Goal: Task Accomplishment & Management: Manage account settings

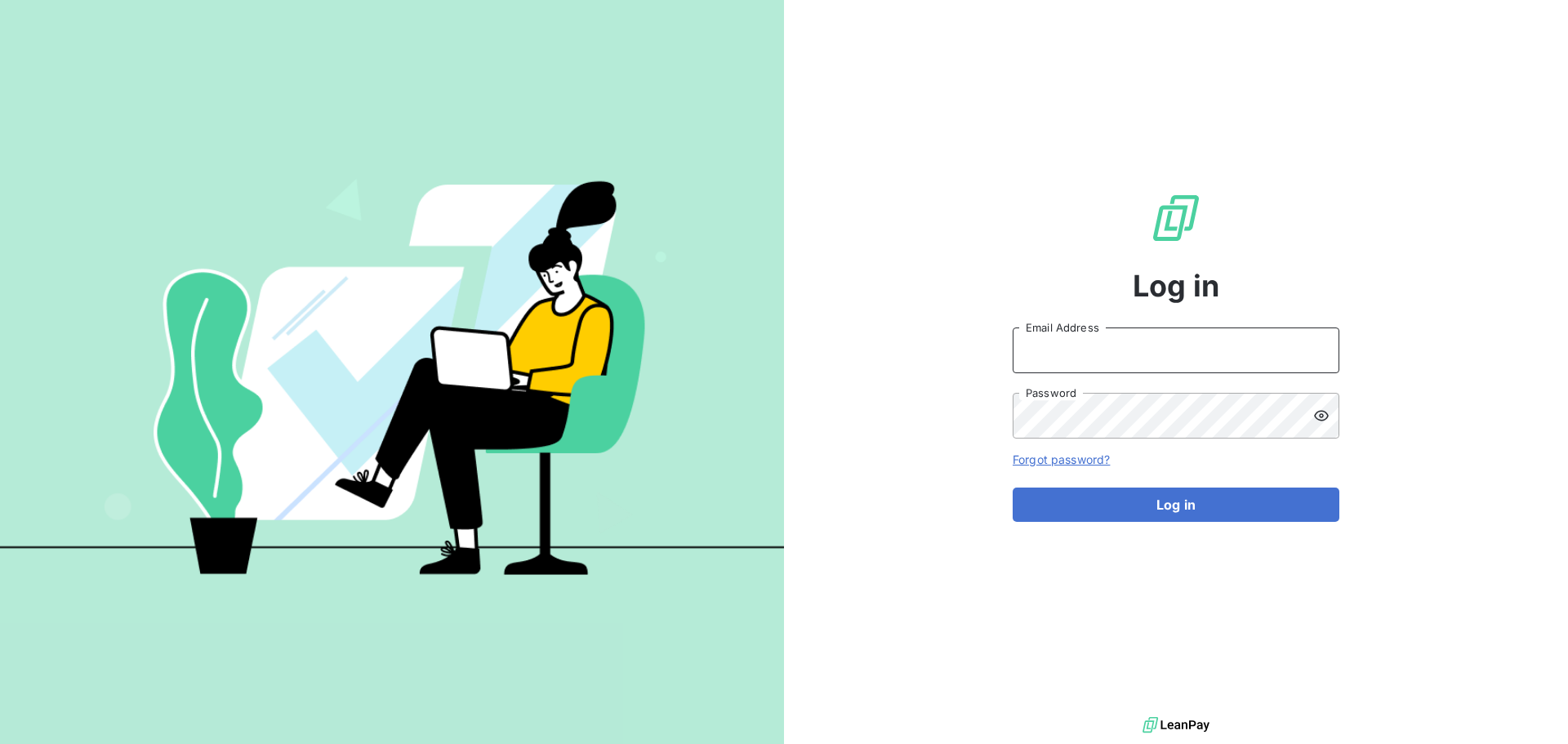
click at [1101, 355] on input "Email Address" at bounding box center [1175, 350] width 326 height 46
type input "[PERSON_NAME][EMAIL_ADDRESS][DOMAIN_NAME]"
click at [1013, 488] on button "Log in" at bounding box center [1175, 504] width 326 height 34
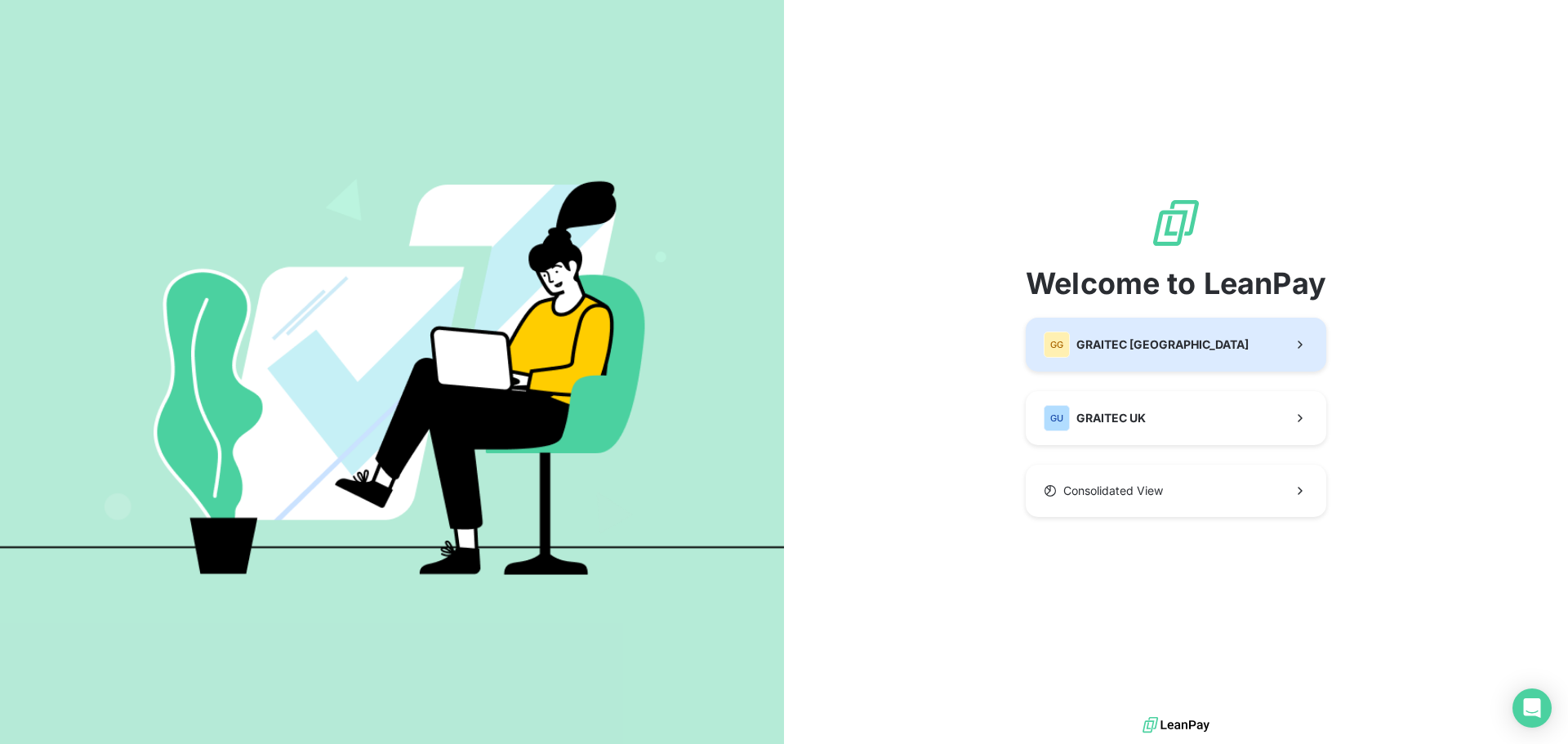
click at [1130, 344] on span "GRAITEC [GEOGRAPHIC_DATA]" at bounding box center [1162, 344] width 172 height 17
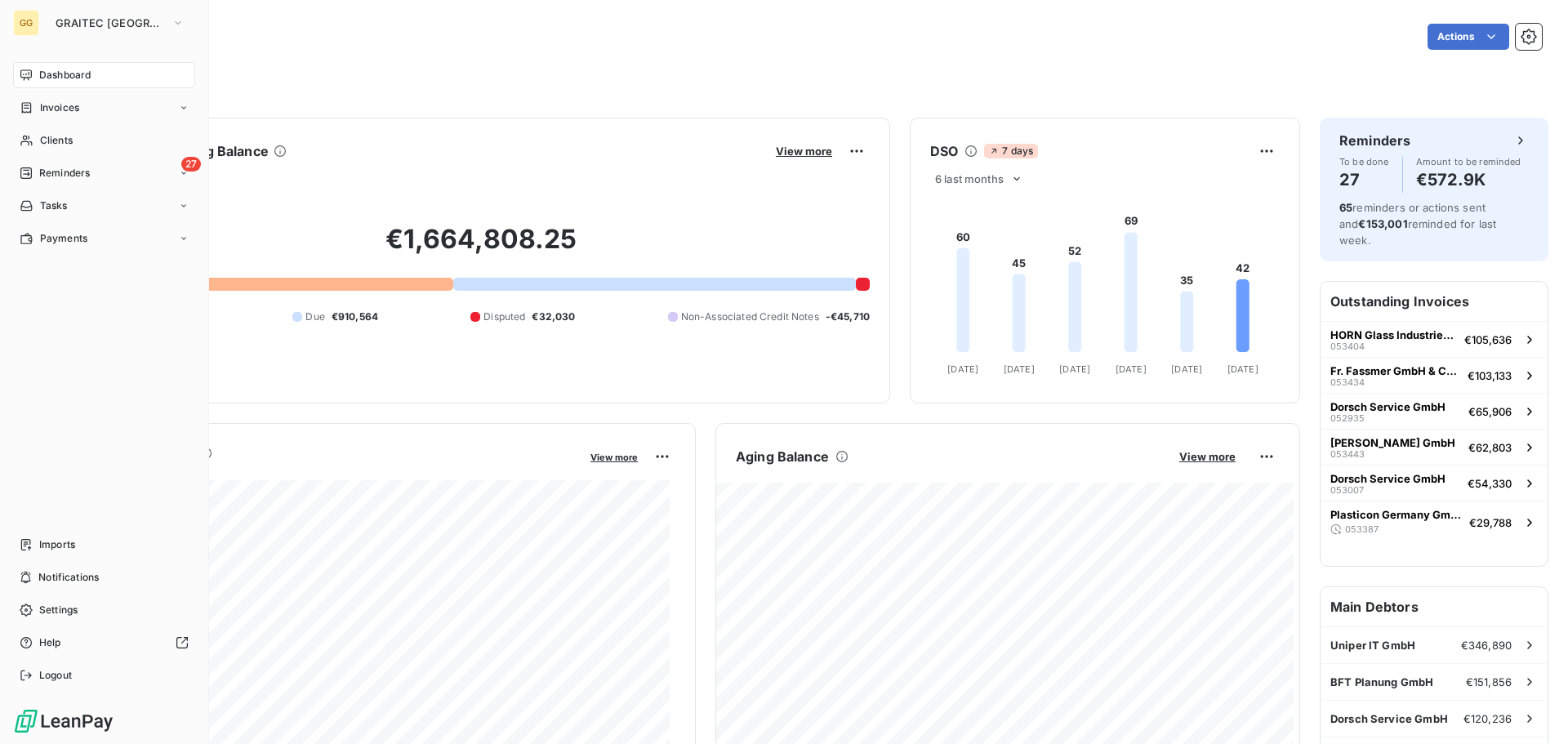
click at [54, 94] on nav "Dashboard Invoices Clients 27 Reminders Tasks Payments" at bounding box center [104, 157] width 182 height 190
click at [80, 109] on div "Invoices" at bounding box center [104, 108] width 182 height 26
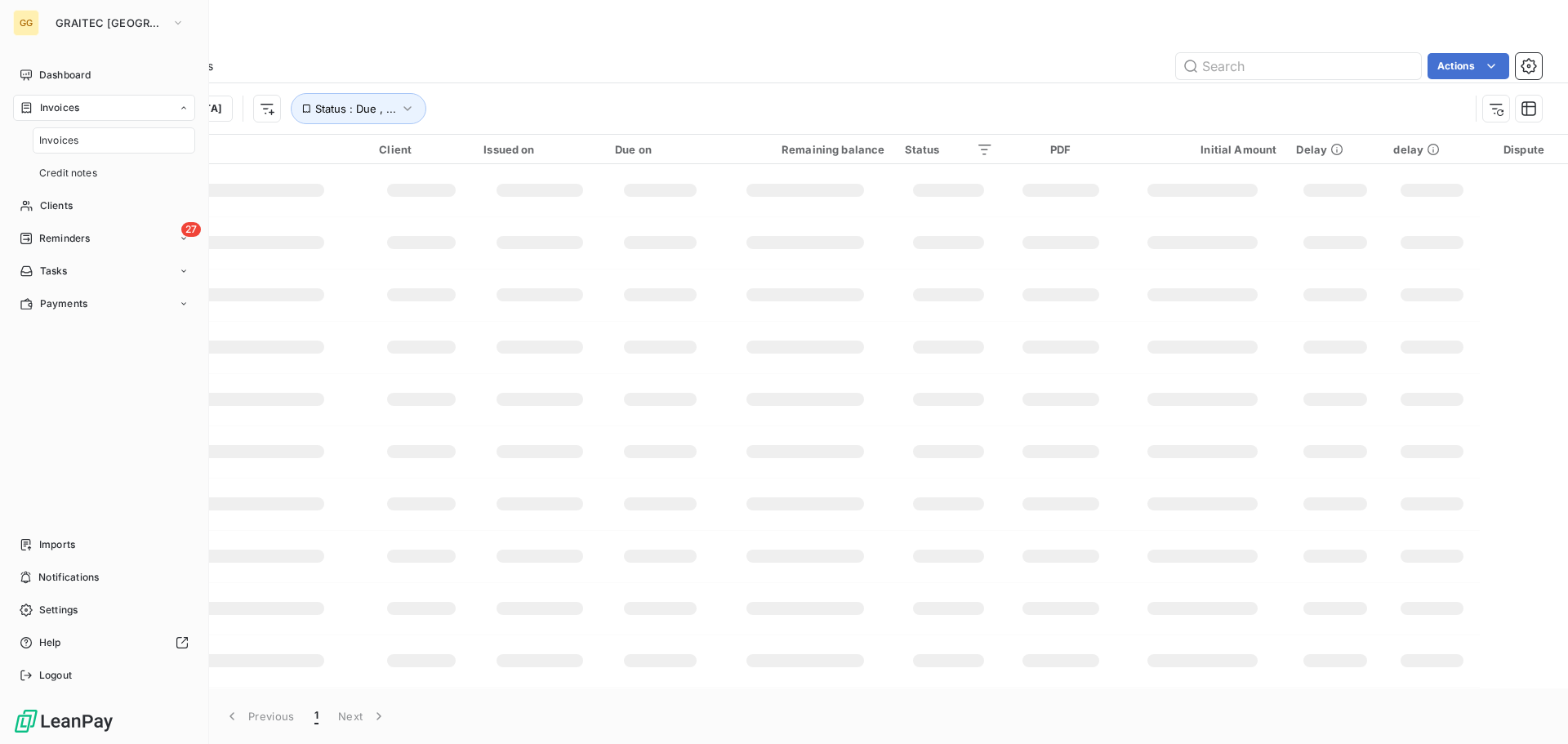
click at [66, 144] on span "Invoices" at bounding box center [58, 140] width 39 height 15
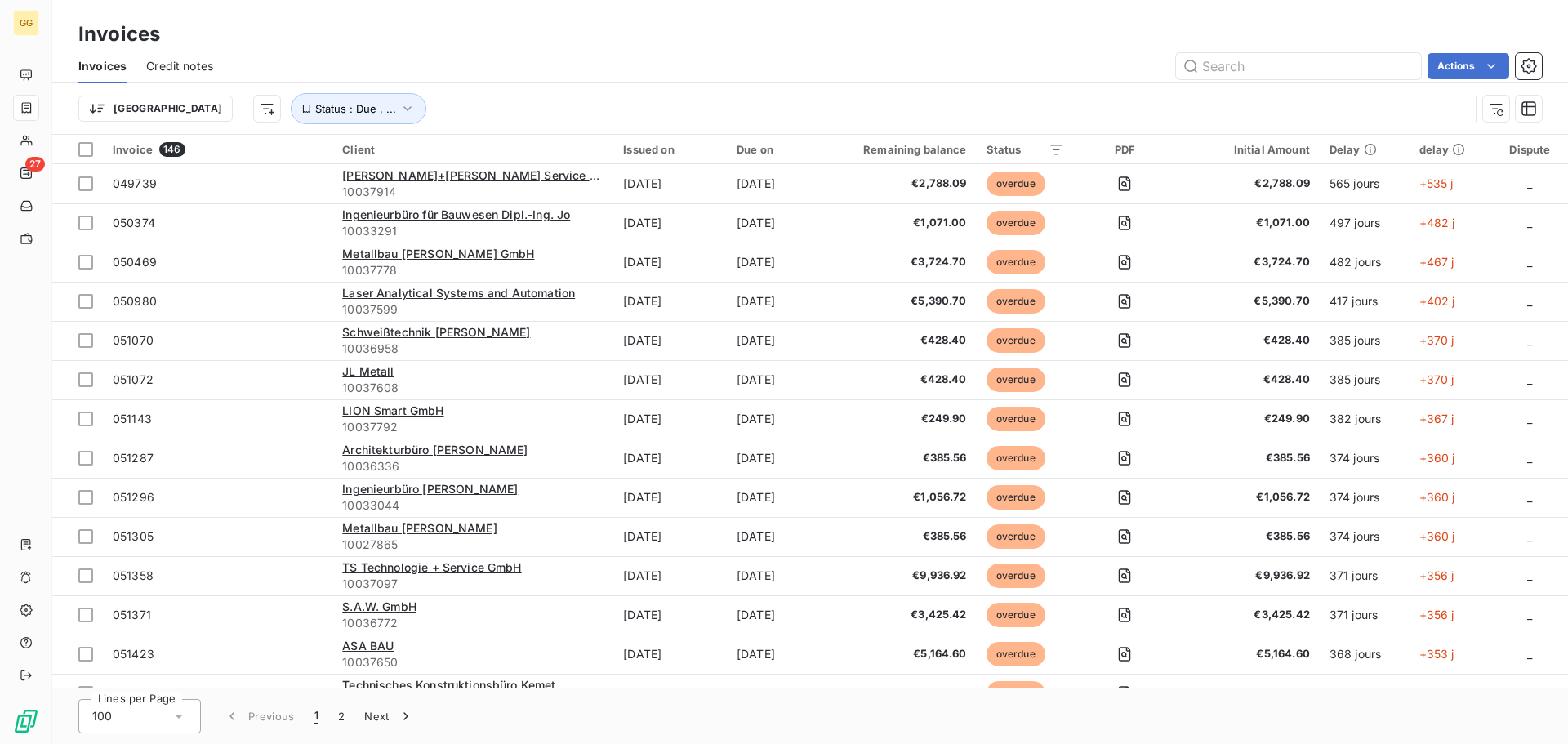
click at [1228, 71] on html "GG 27 Invoices Invoices Credit notes Actions [GEOGRAPHIC_DATA] Status : Due , .…" at bounding box center [784, 372] width 1568 height 744
click at [1232, 71] on input "text" at bounding box center [1298, 66] width 245 height 26
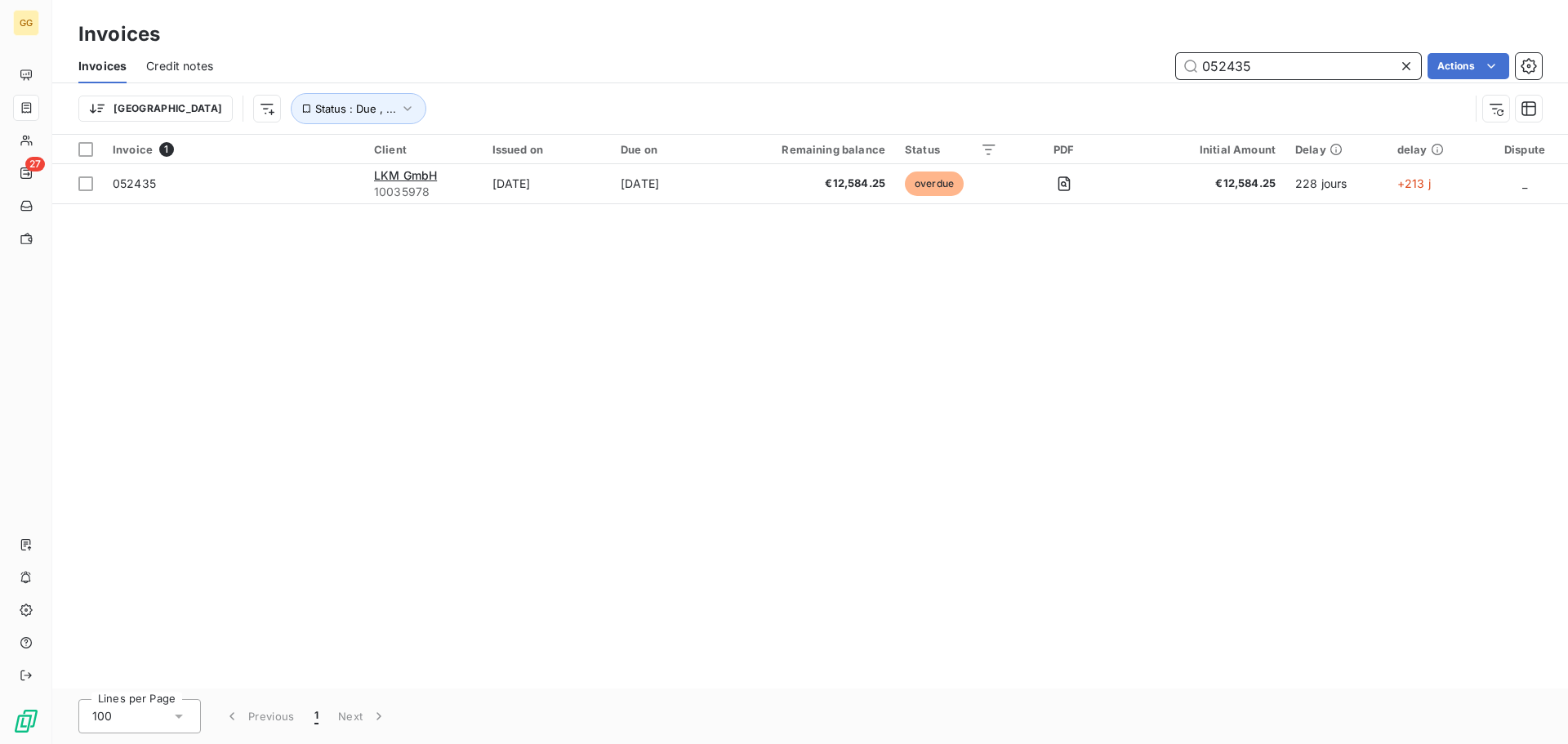
click at [1248, 73] on input "052435" at bounding box center [1298, 66] width 245 height 26
click at [1214, 57] on input "052435" at bounding box center [1298, 66] width 245 height 26
drag, startPoint x: 1212, startPoint y: 57, endPoint x: 1465, endPoint y: 65, distance: 253.1
click at [1465, 65] on div "052435 Actions" at bounding box center [886, 66] width 1309 height 26
type input "052605"
